Goal: Navigation & Orientation: Find specific page/section

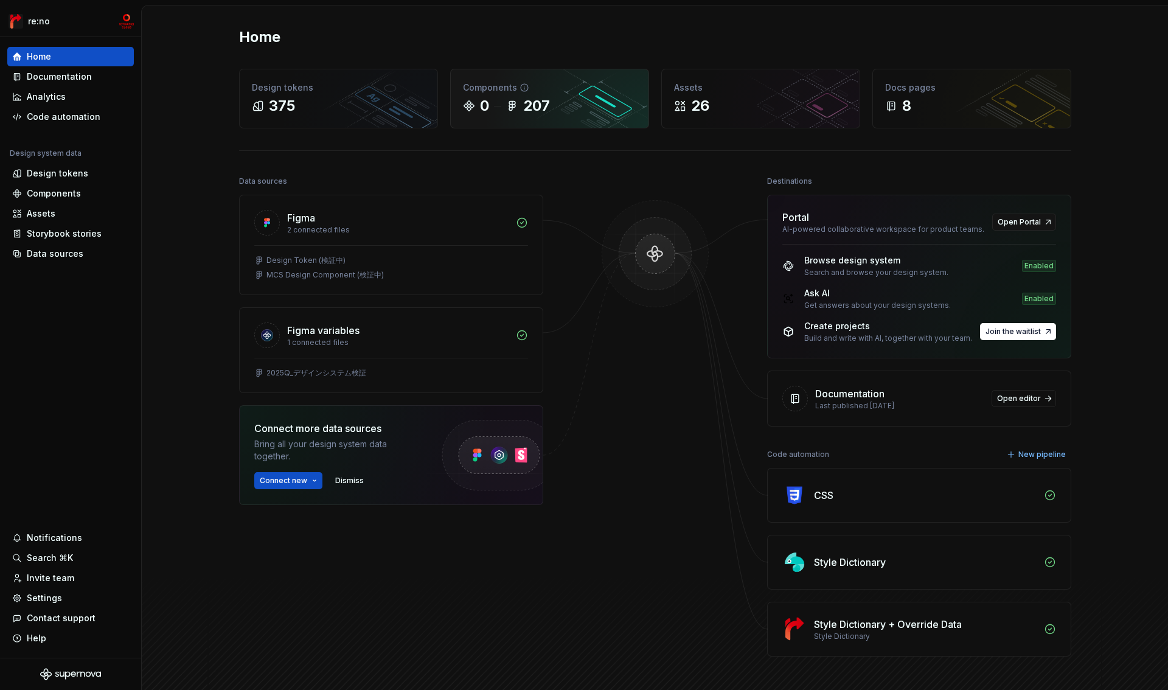
click at [541, 108] on div "207" at bounding box center [536, 105] width 27 height 19
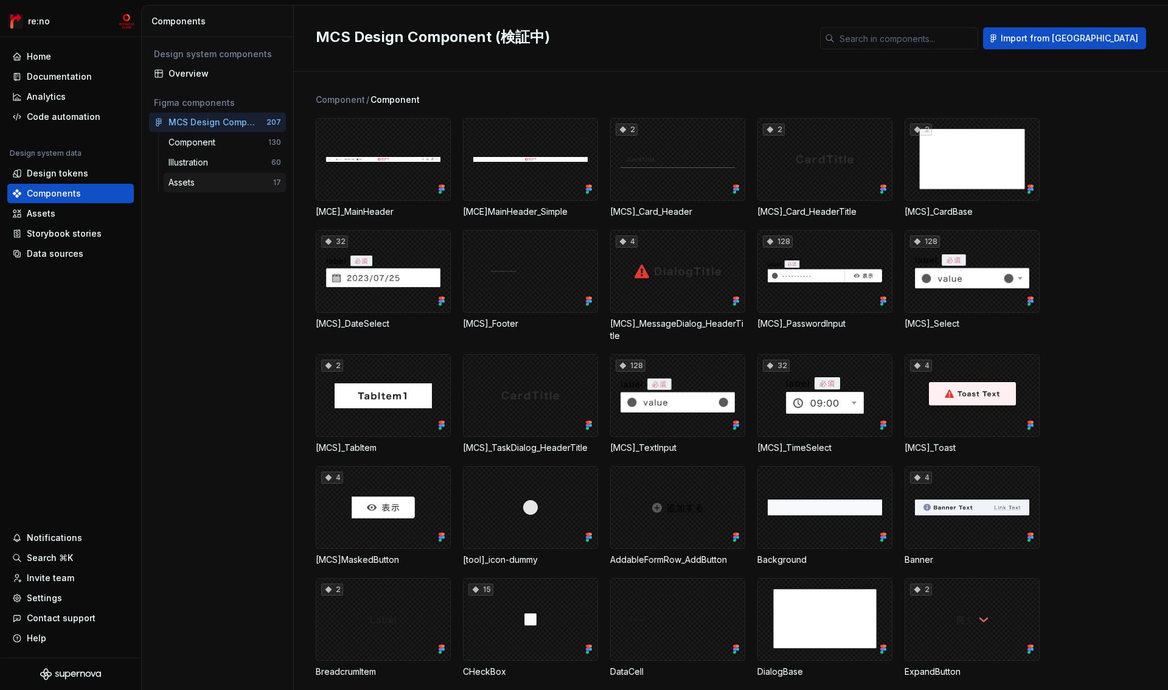
click at [191, 183] on div "Assets" at bounding box center [183, 182] width 31 height 12
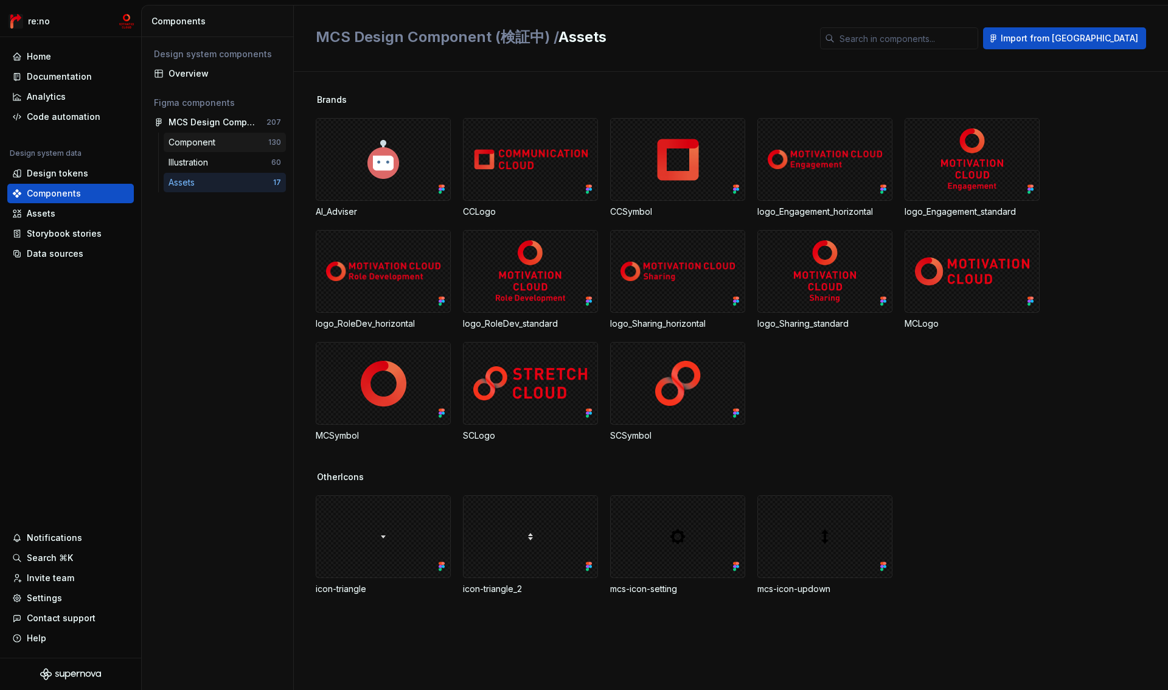
click at [230, 142] on div "Component" at bounding box center [218, 142] width 100 height 12
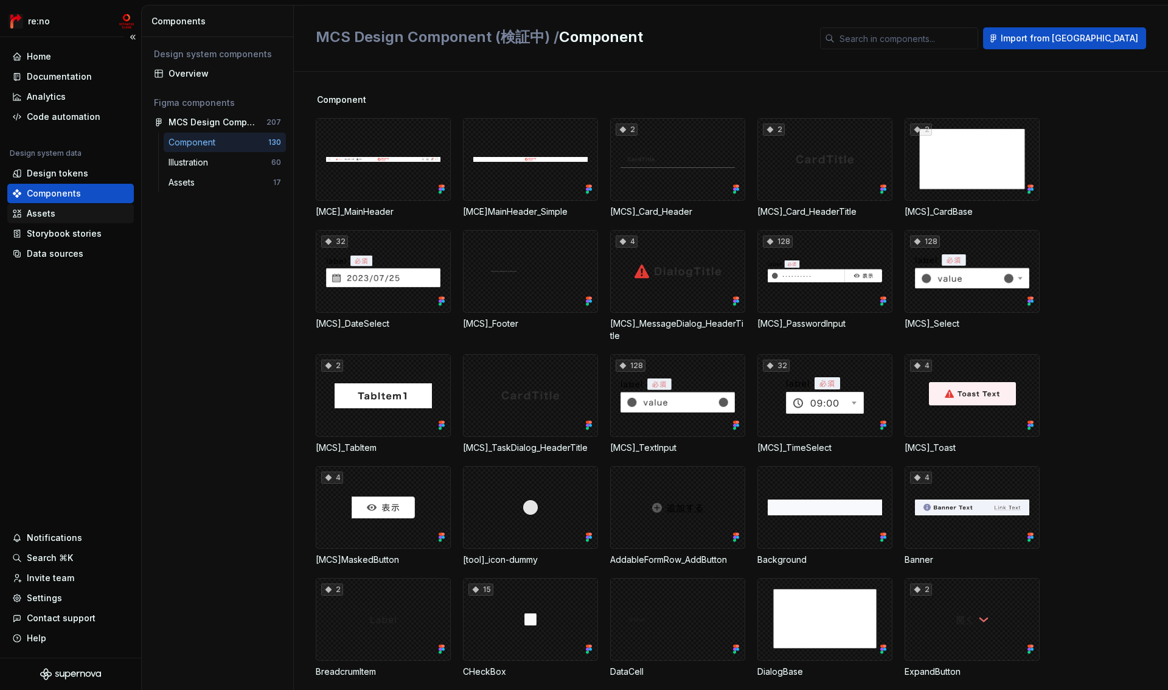
click at [55, 212] on div "Assets" at bounding box center [70, 213] width 117 height 12
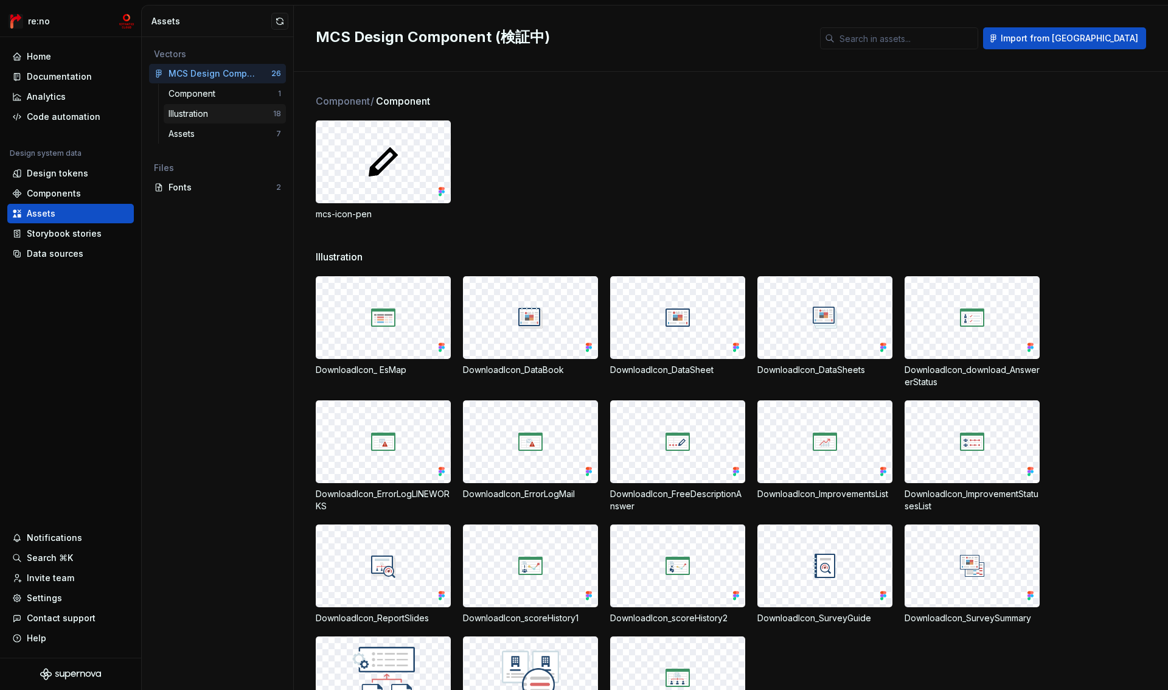
click at [227, 119] on div "Illustration" at bounding box center [220, 114] width 105 height 12
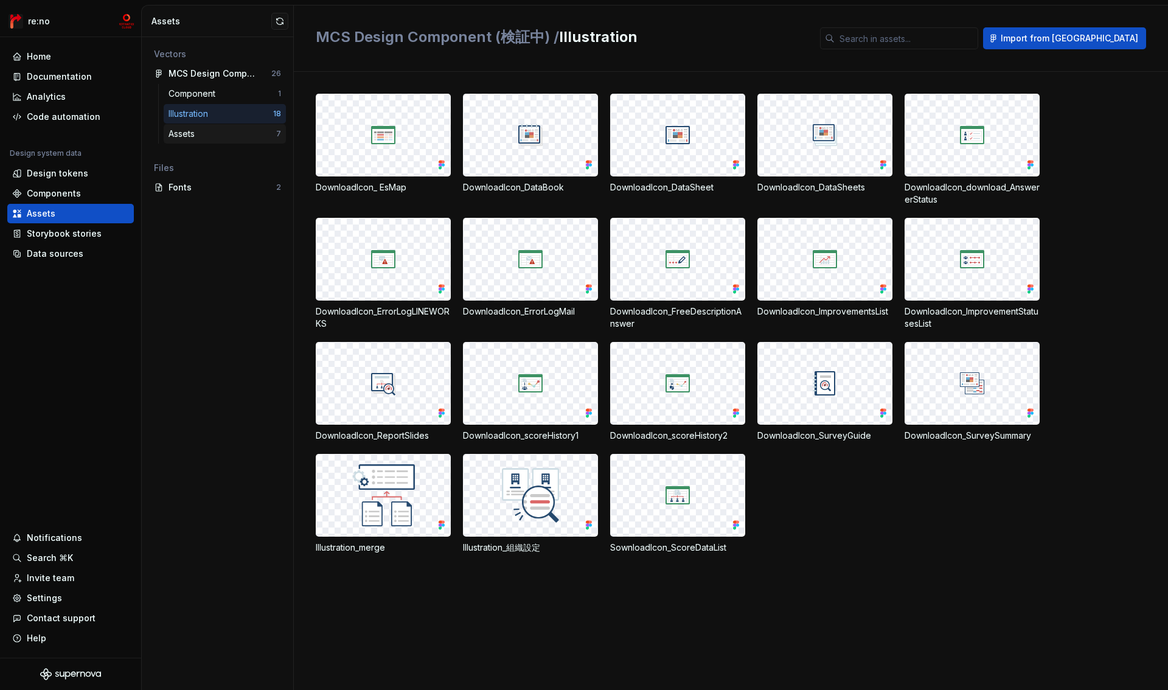
click at [227, 132] on div "Assets" at bounding box center [222, 134] width 108 height 12
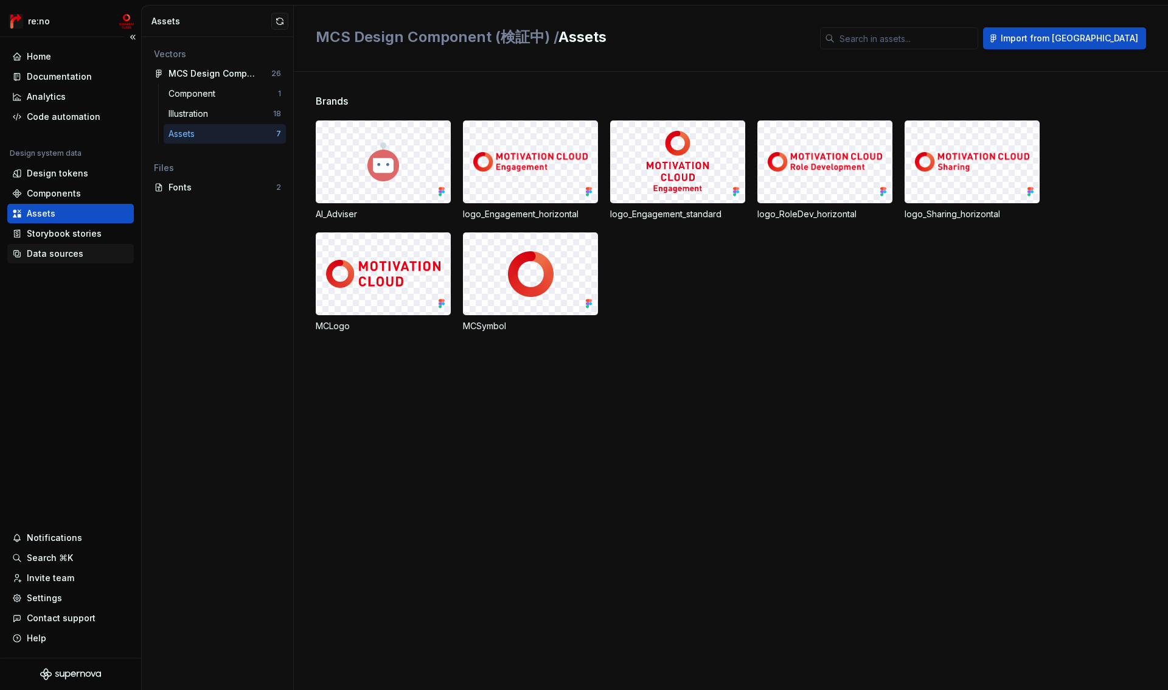
click at [77, 252] on div "Data sources" at bounding box center [55, 253] width 57 height 12
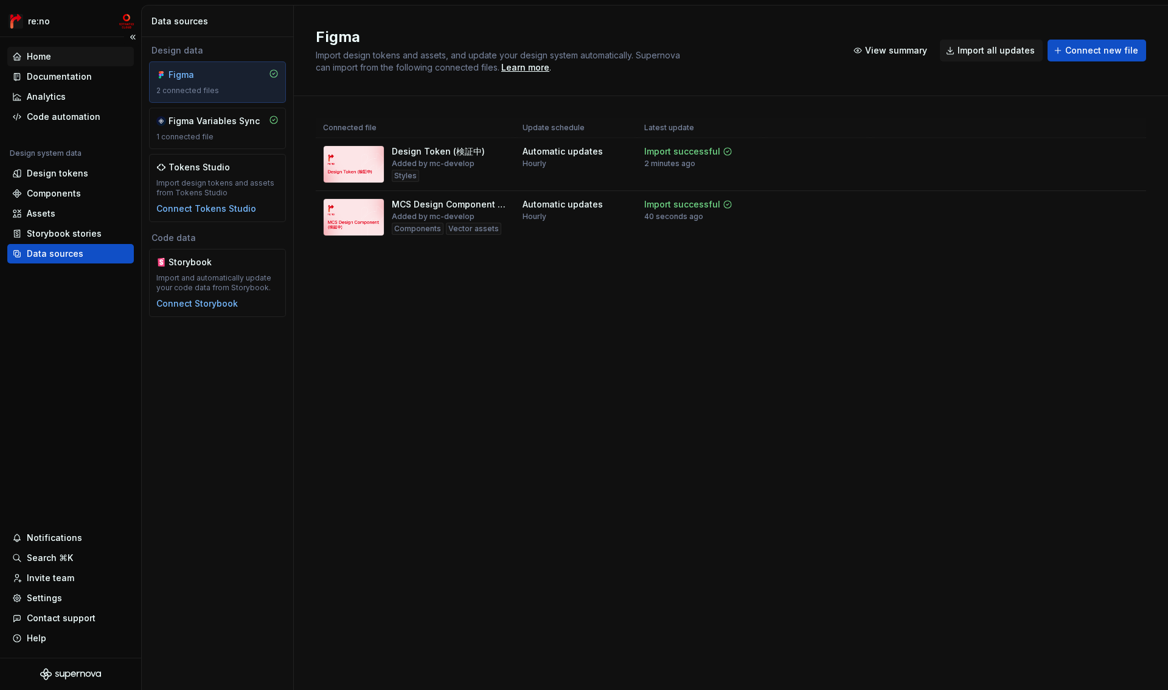
click at [62, 61] on div "Home" at bounding box center [70, 56] width 117 height 12
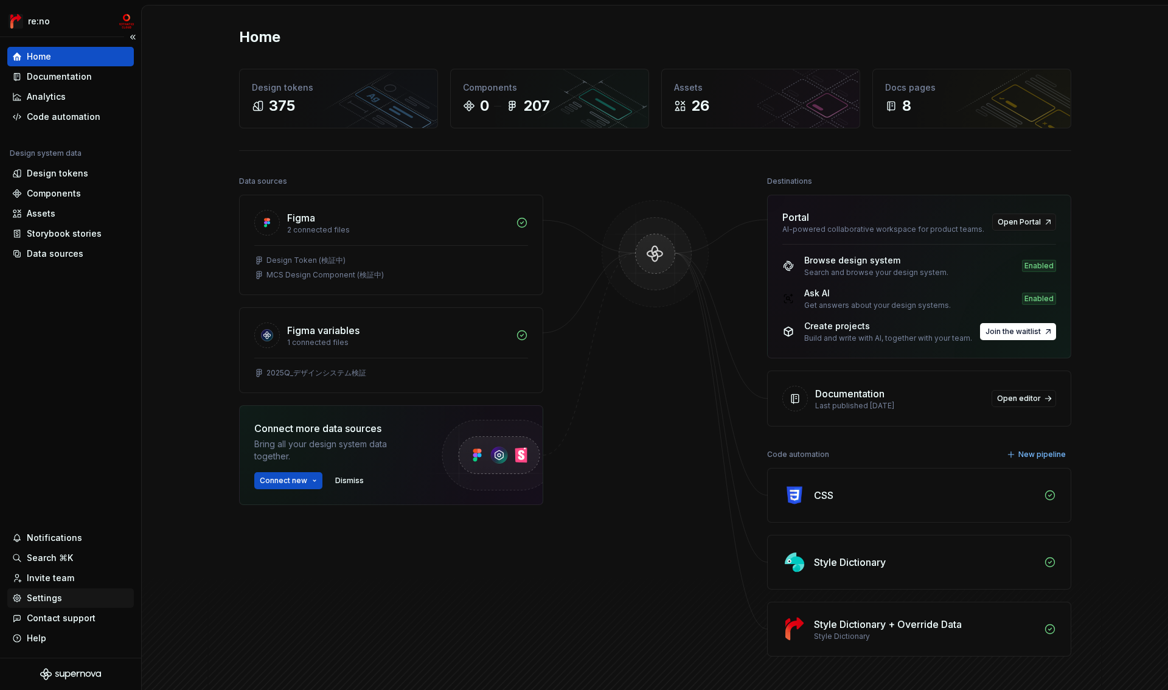
click at [61, 594] on div "Settings" at bounding box center [70, 598] width 117 height 12
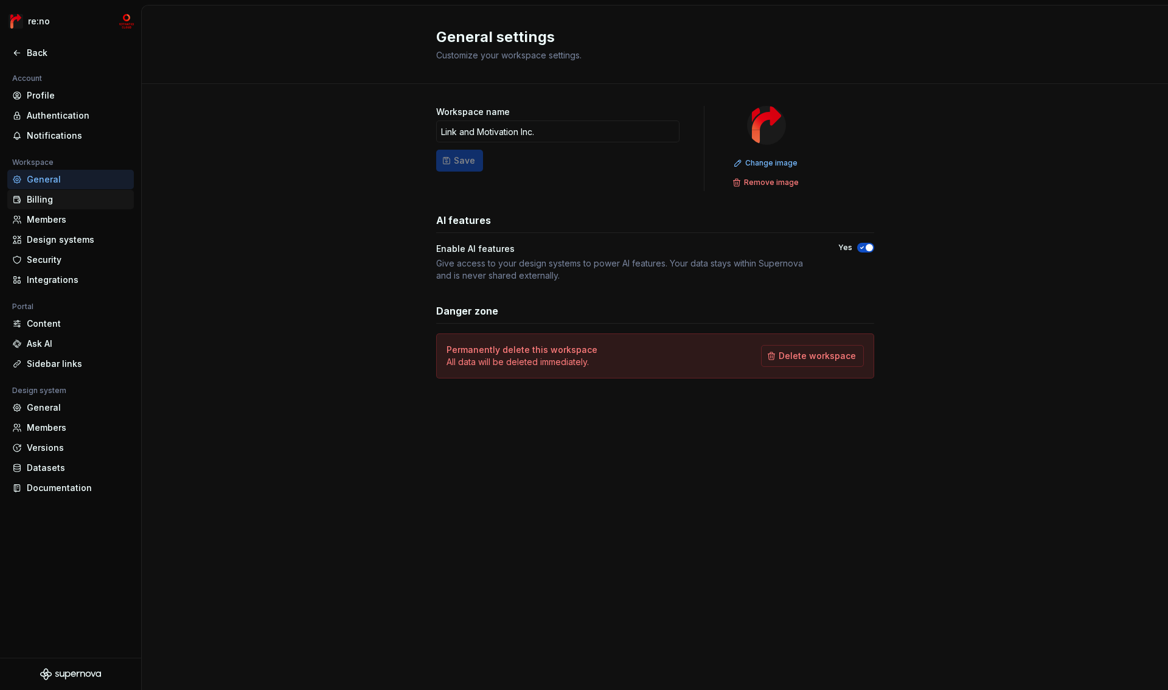
click at [65, 202] on div "Billing" at bounding box center [78, 199] width 102 height 12
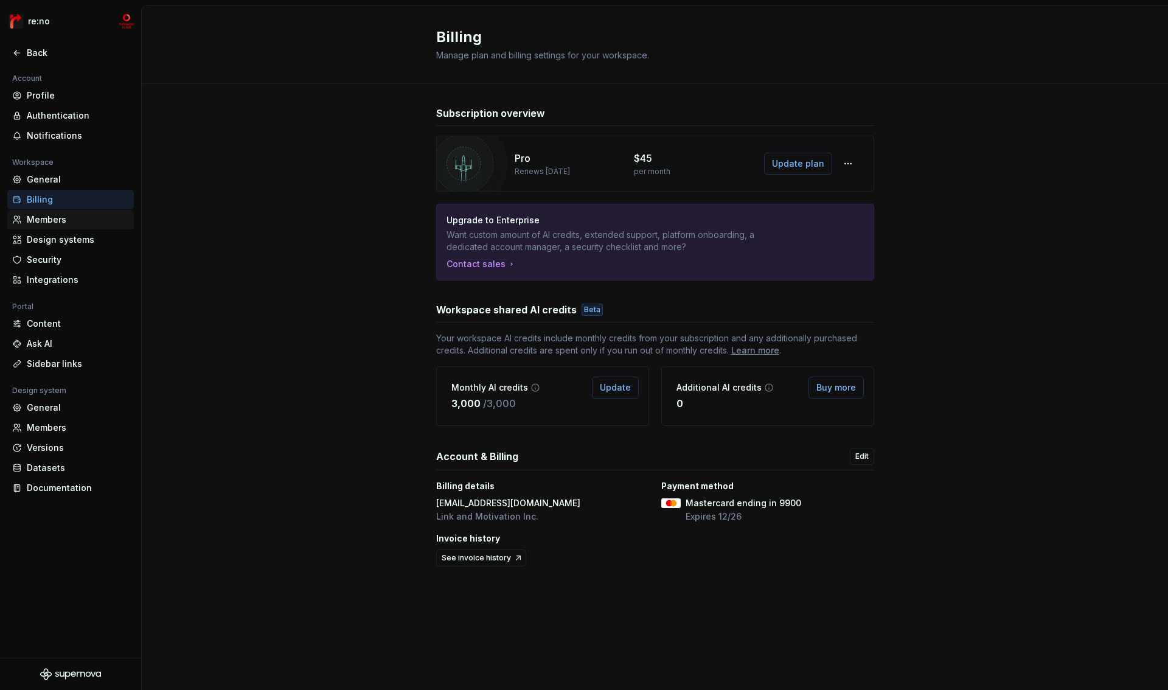
click at [64, 226] on div "Members" at bounding box center [70, 219] width 126 height 19
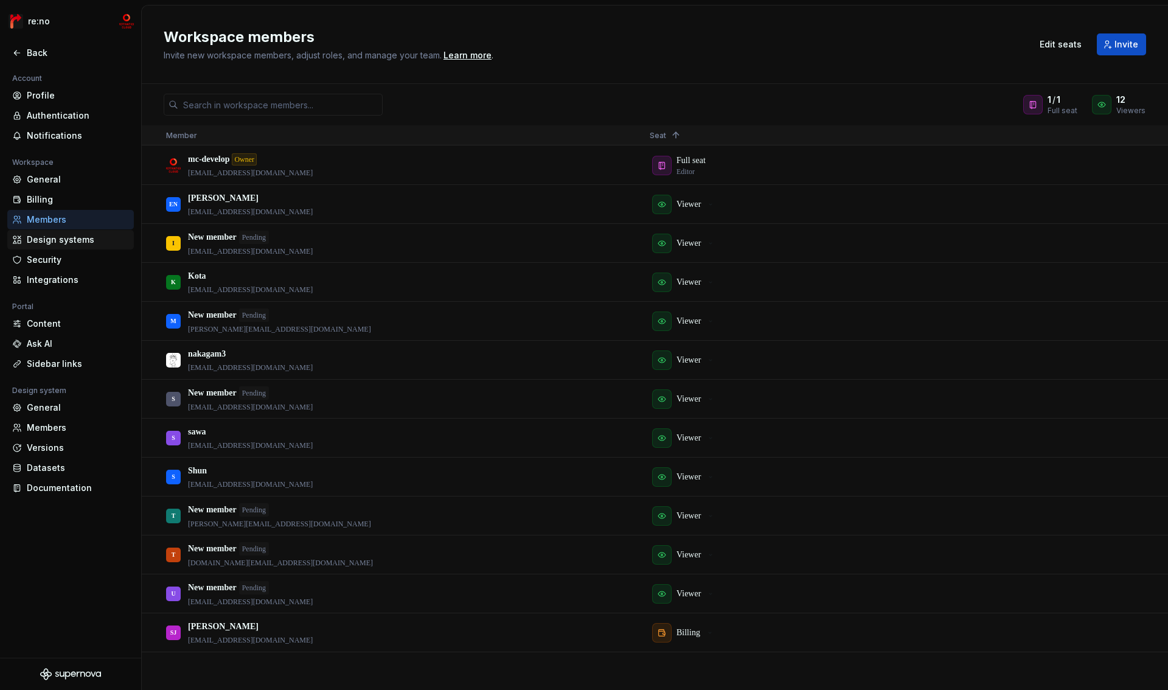
click at [69, 238] on div "Design systems" at bounding box center [78, 240] width 102 height 12
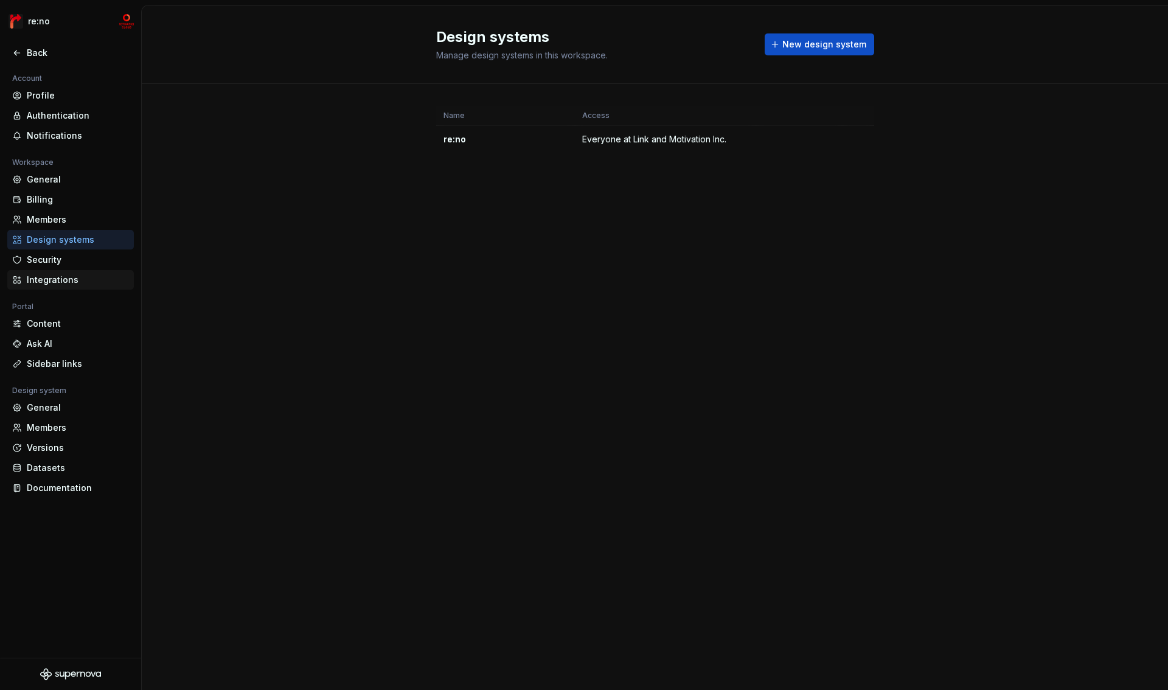
click at [65, 277] on div "Integrations" at bounding box center [78, 280] width 102 height 12
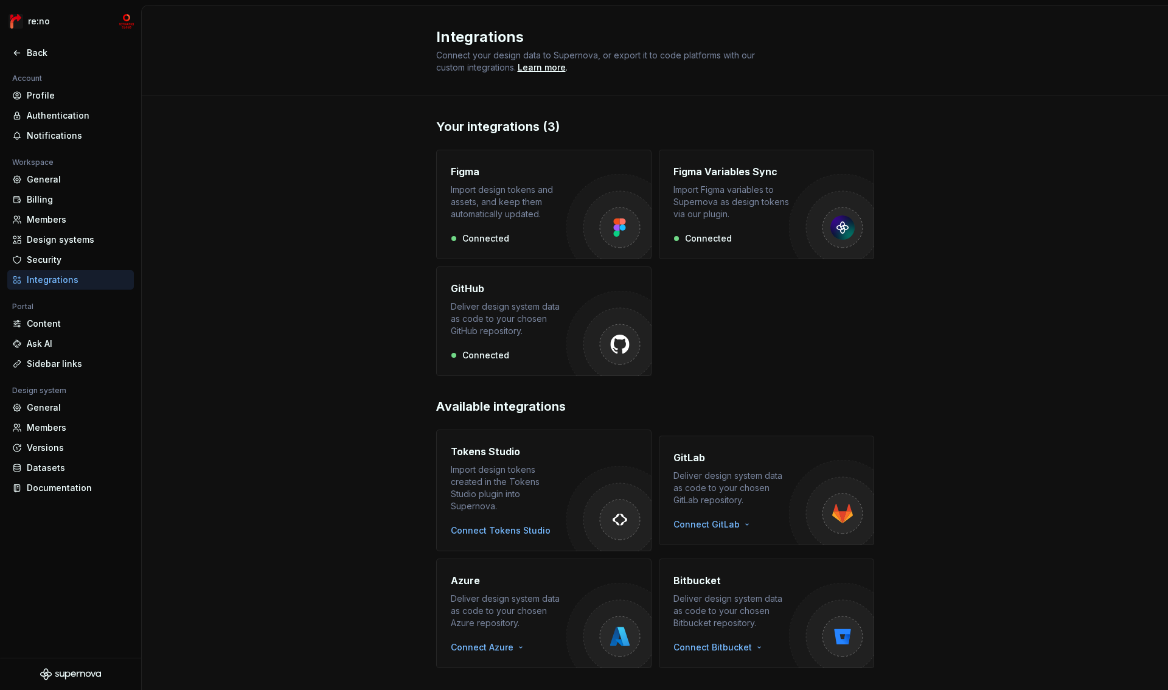
scroll to position [12, 0]
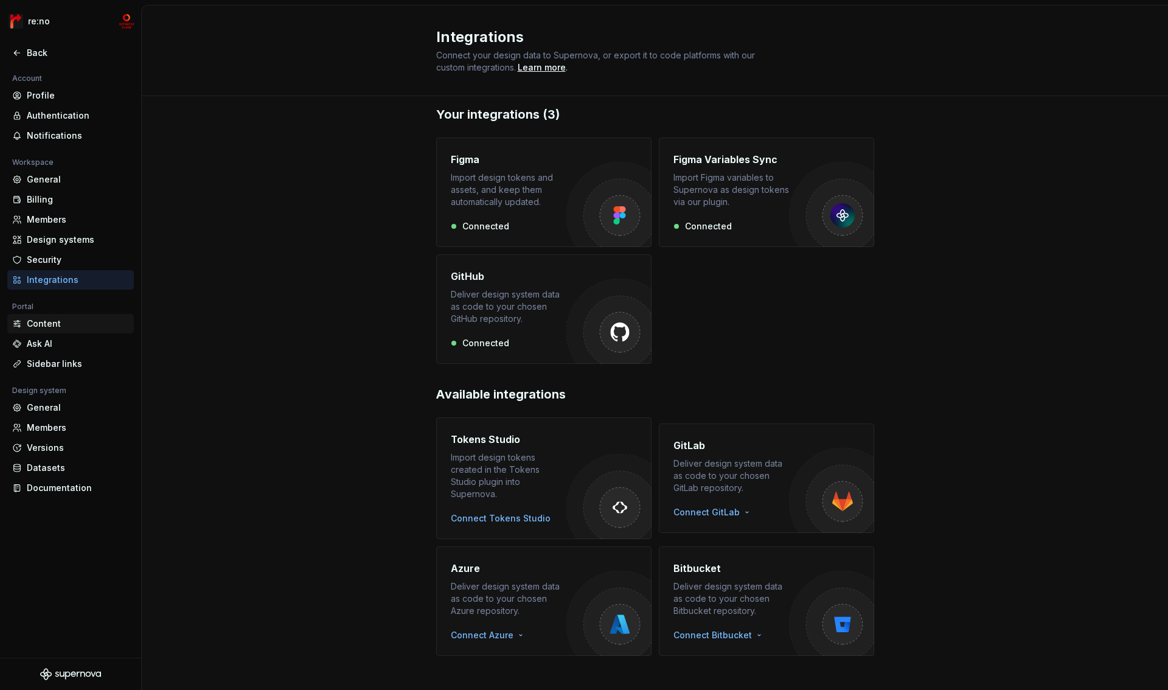
click at [59, 326] on div "Content" at bounding box center [78, 323] width 102 height 12
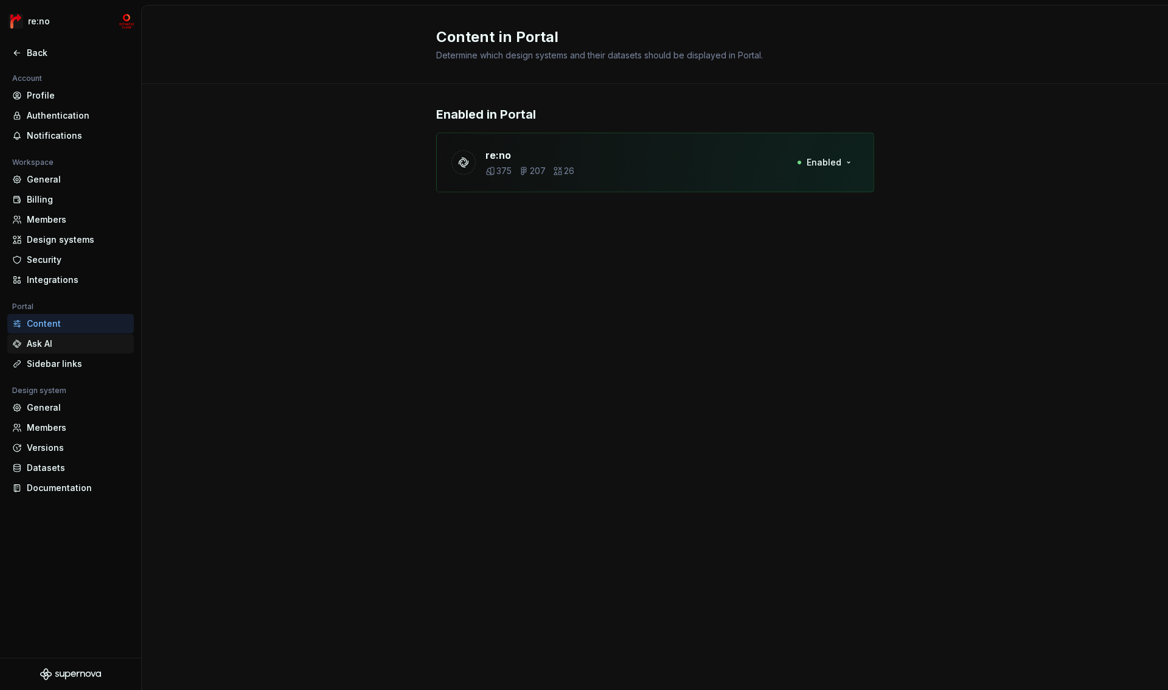
click at [62, 348] on div "Ask AI" at bounding box center [78, 343] width 102 height 12
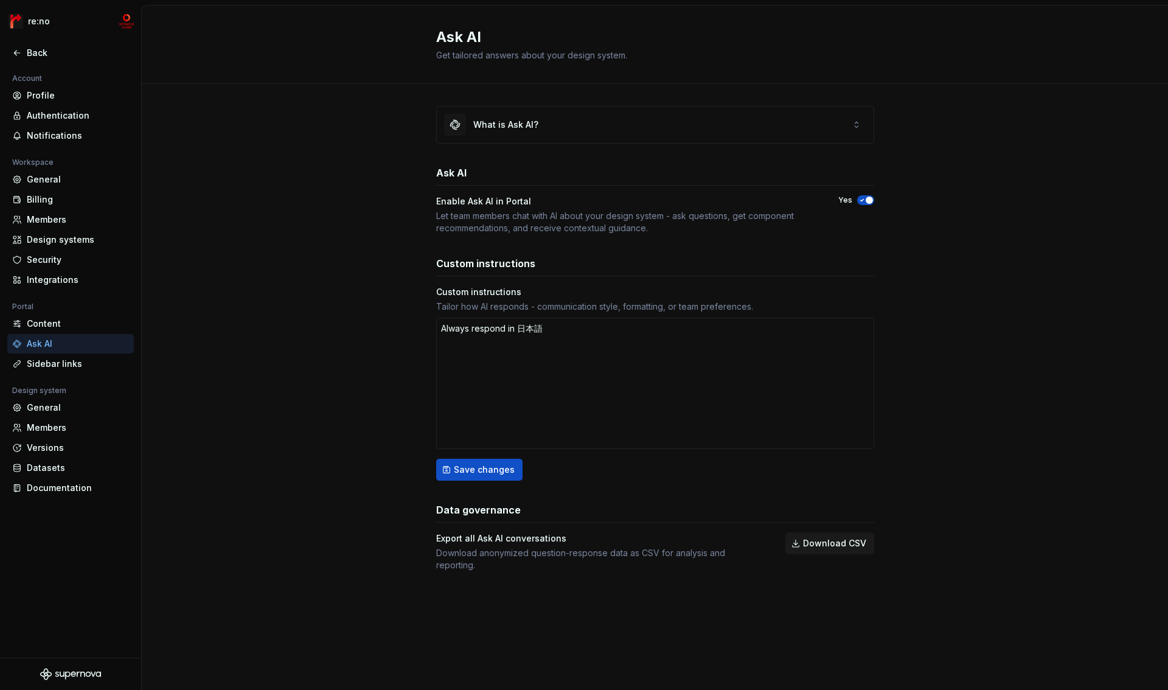
type textarea "*"
click at [59, 369] on div "Sidebar links" at bounding box center [78, 364] width 102 height 12
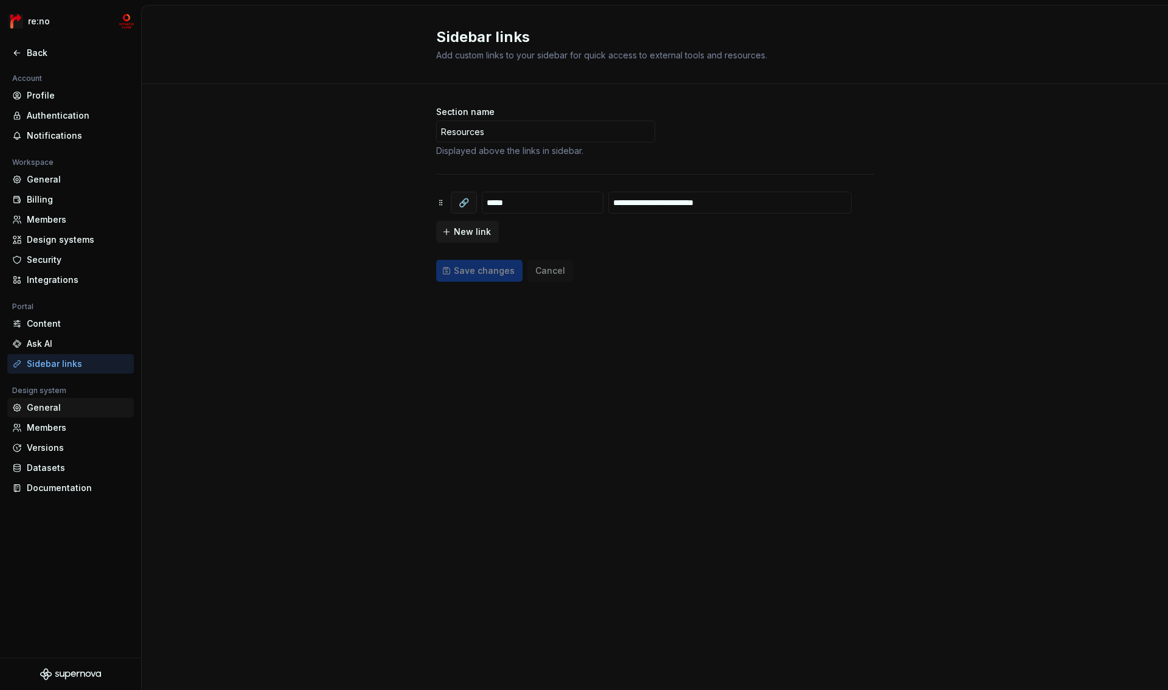
click at [56, 411] on div "General" at bounding box center [78, 407] width 102 height 12
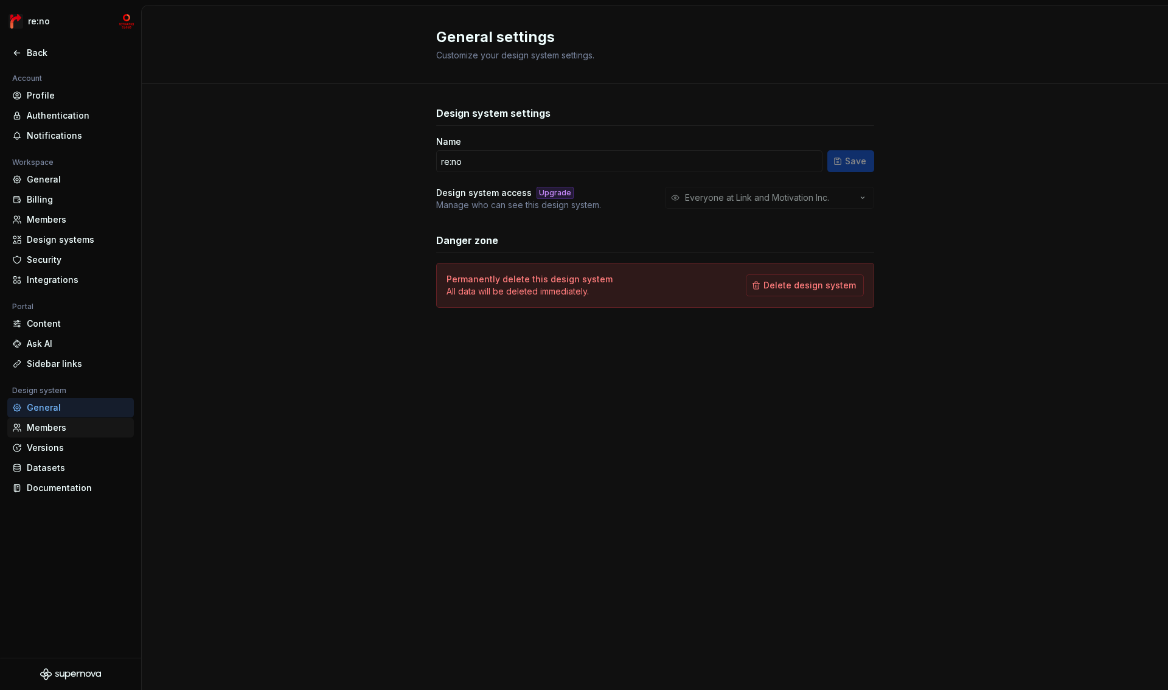
click at [44, 429] on div "Members" at bounding box center [78, 427] width 102 height 12
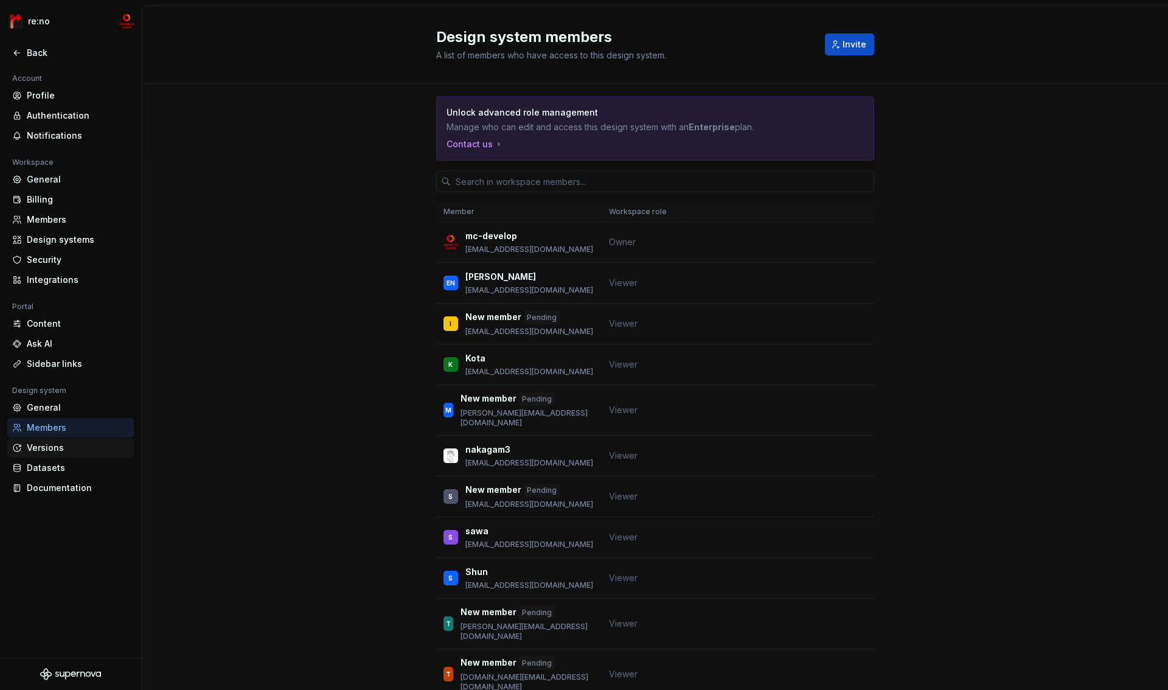
click at [49, 449] on div "Versions" at bounding box center [78, 447] width 102 height 12
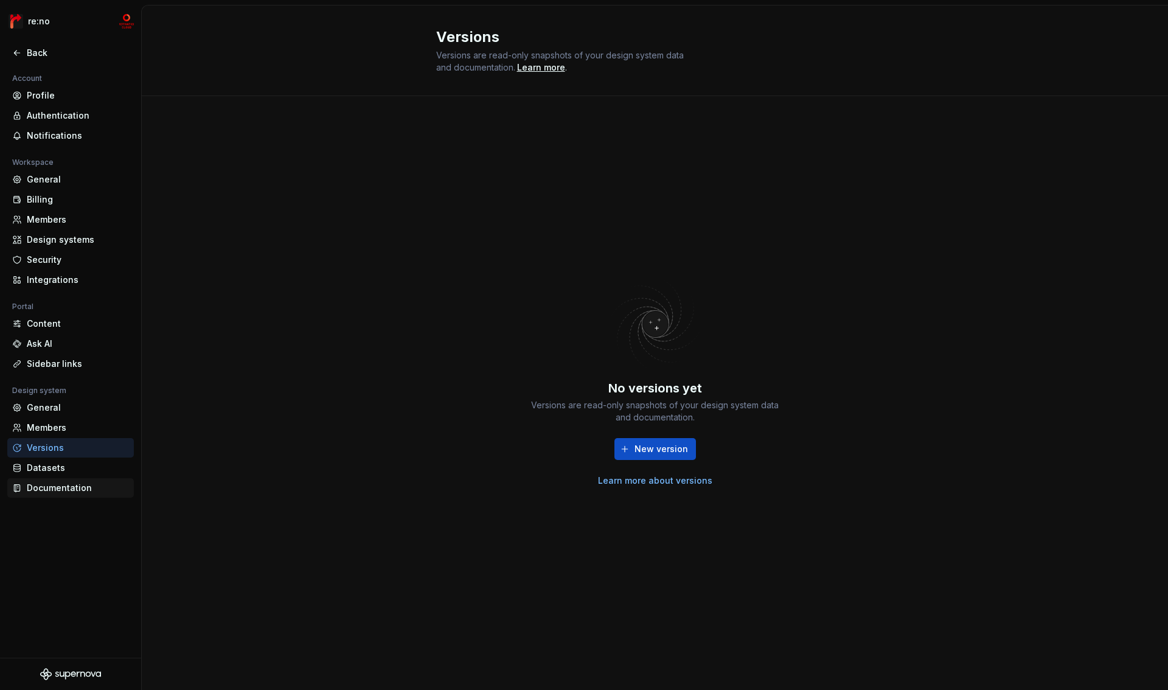
click at [49, 487] on div "Documentation" at bounding box center [78, 488] width 102 height 12
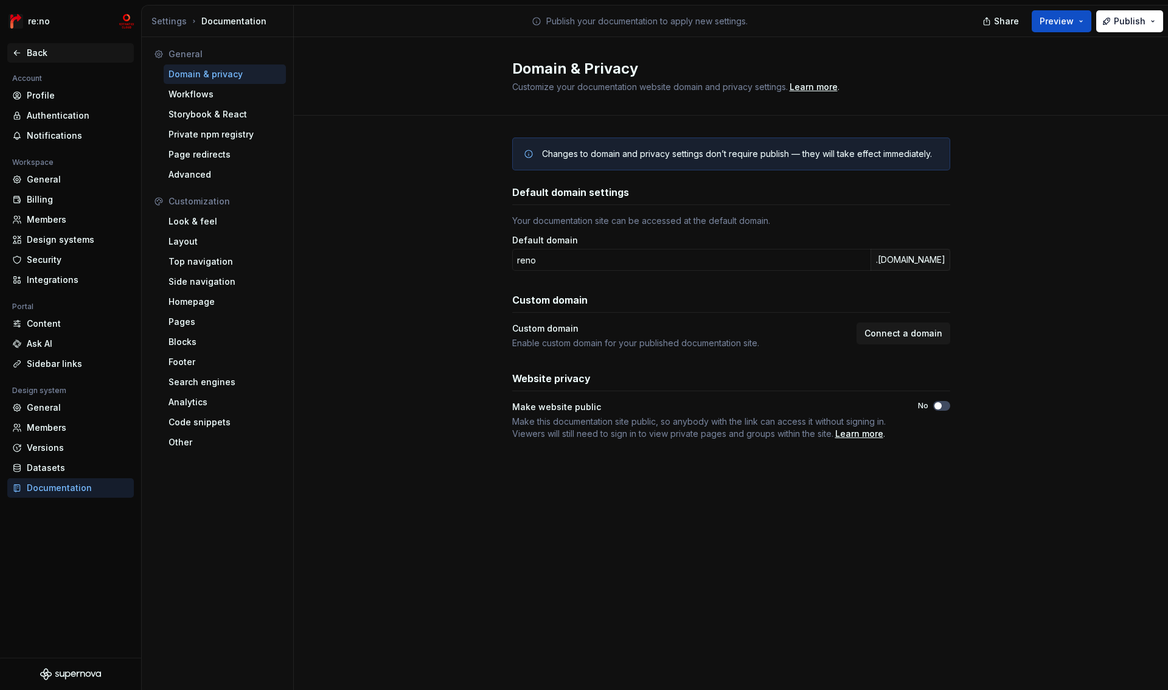
click at [57, 52] on div "Back" at bounding box center [78, 53] width 102 height 12
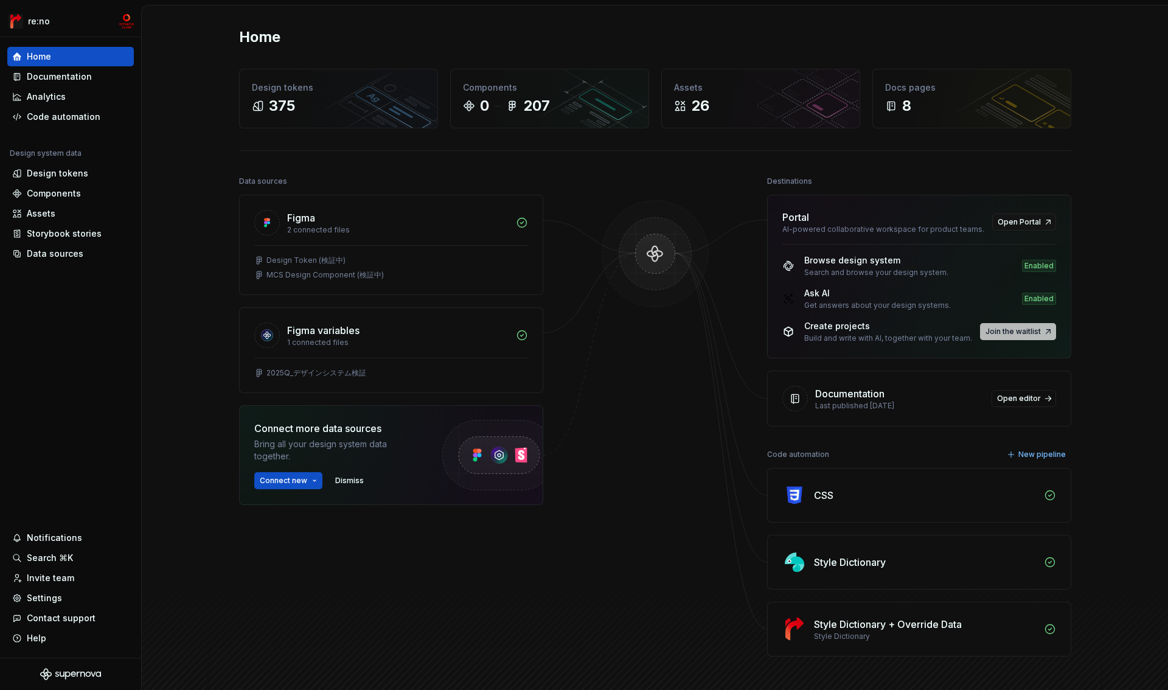
click at [1005, 331] on span "Join the waitlist" at bounding box center [1012, 332] width 55 height 10
click at [1004, 325] on button "Join the waitlist" at bounding box center [1018, 331] width 76 height 17
click at [926, 326] on div "Create projects" at bounding box center [888, 326] width 168 height 12
click at [960, 292] on div "Ask AI Get answers about your design systems. Enabled" at bounding box center [919, 298] width 274 height 23
click at [1013, 332] on span "Join the waitlist" at bounding box center [1012, 332] width 55 height 10
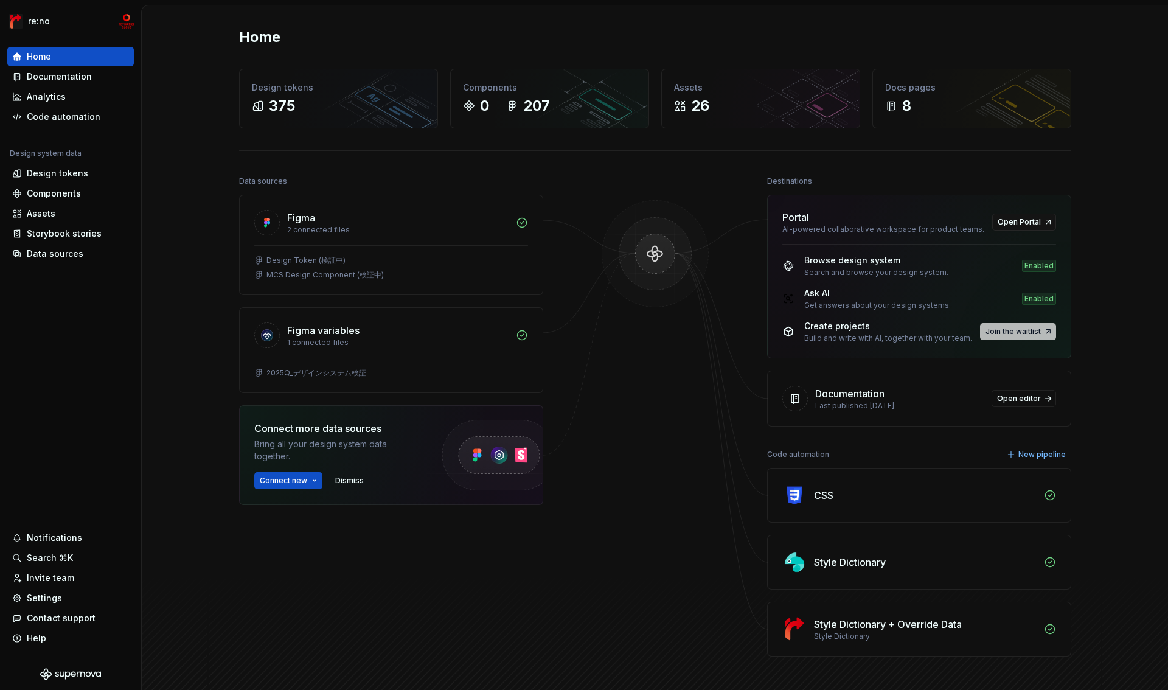
click at [1019, 325] on button "Join the waitlist" at bounding box center [1018, 331] width 76 height 17
